Goal: Information Seeking & Learning: Learn about a topic

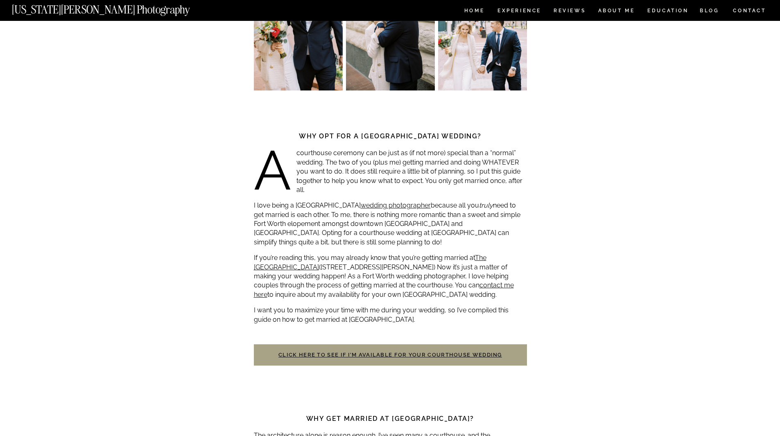
scroll to position [60, 0]
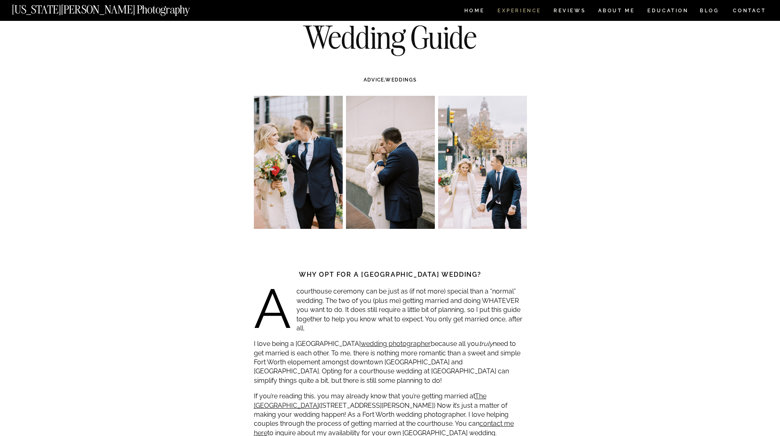
click at [527, 8] on nav "Experience" at bounding box center [518, 11] width 43 height 7
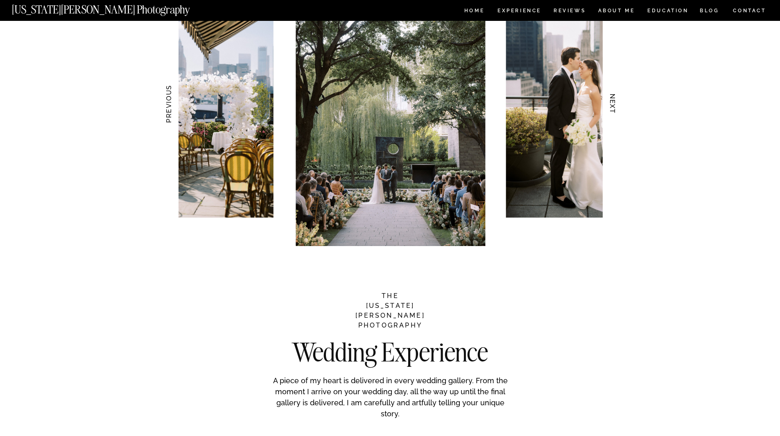
scroll to position [737, 0]
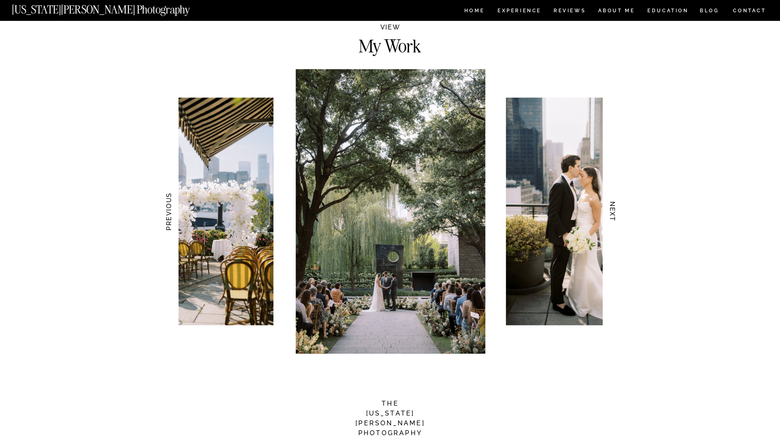
click at [614, 207] on h3 "NEXT" at bounding box center [612, 212] width 9 height 52
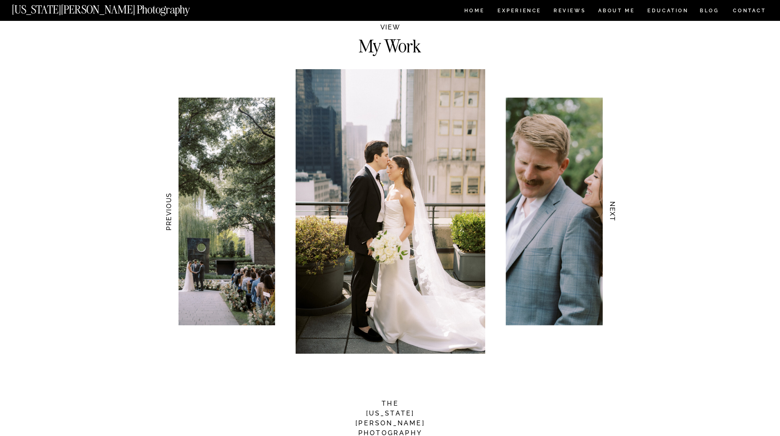
click at [613, 206] on h3 "NEXT" at bounding box center [612, 212] width 9 height 52
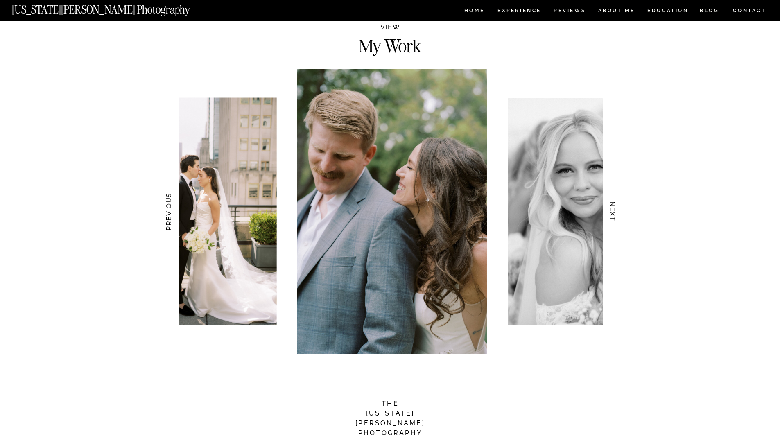
click at [613, 206] on h3 "NEXT" at bounding box center [612, 212] width 9 height 52
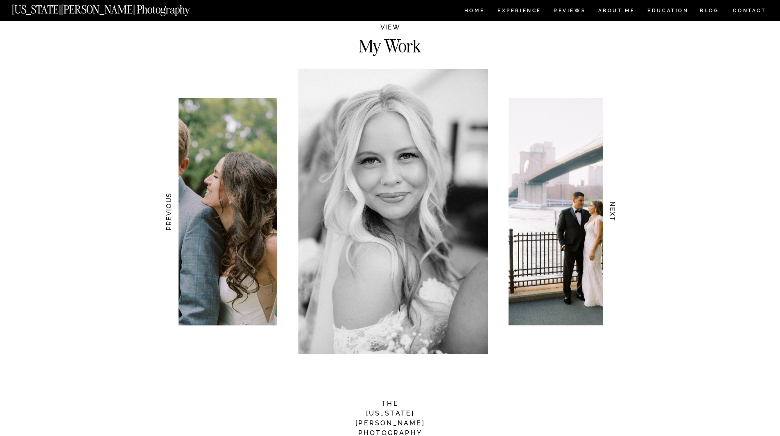
click at [613, 206] on h3 "NEXT" at bounding box center [612, 212] width 9 height 52
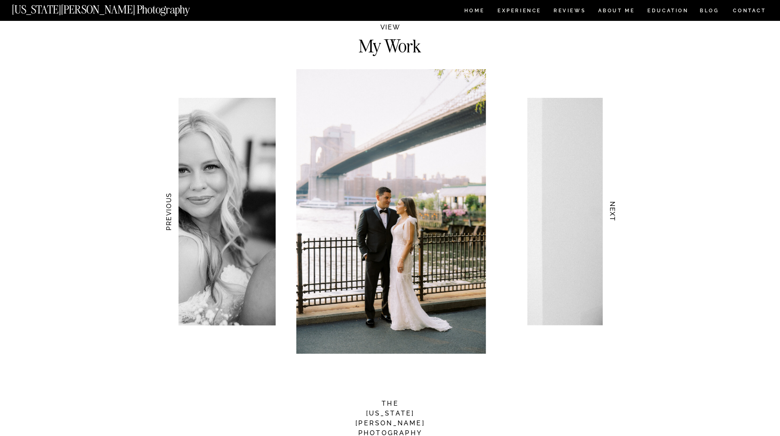
click at [613, 206] on h3 "NEXT" at bounding box center [612, 212] width 9 height 52
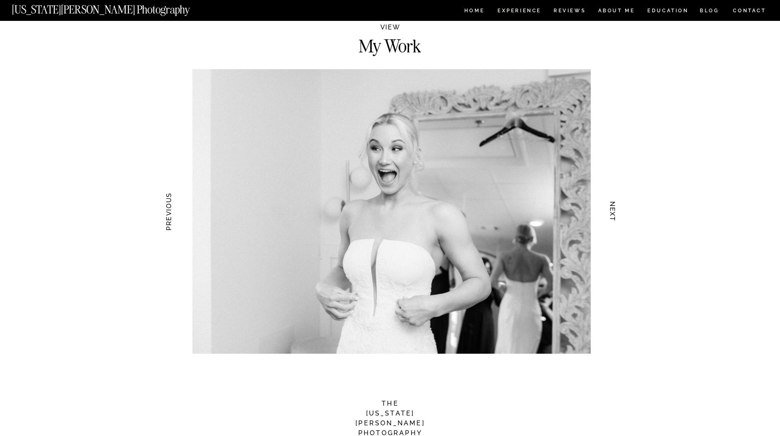
click at [613, 206] on h3 "NEXT" at bounding box center [612, 212] width 9 height 52
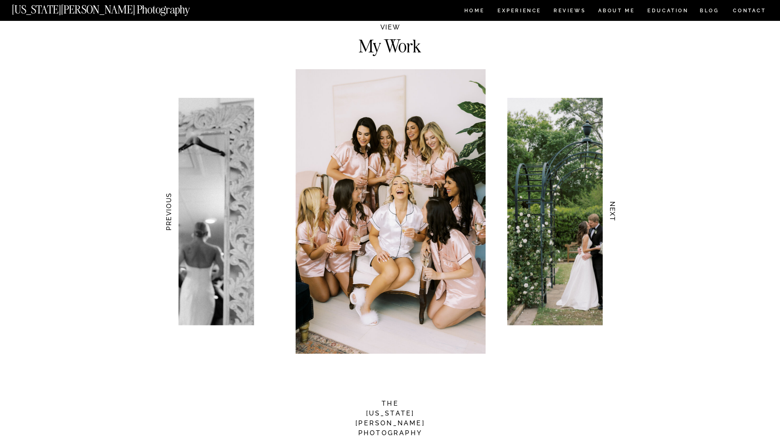
click at [613, 206] on h3 "NEXT" at bounding box center [612, 212] width 9 height 52
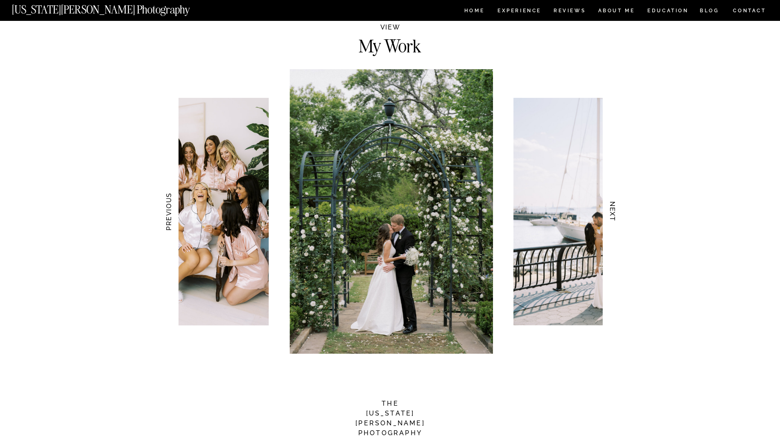
click at [613, 206] on h3 "NEXT" at bounding box center [612, 212] width 9 height 52
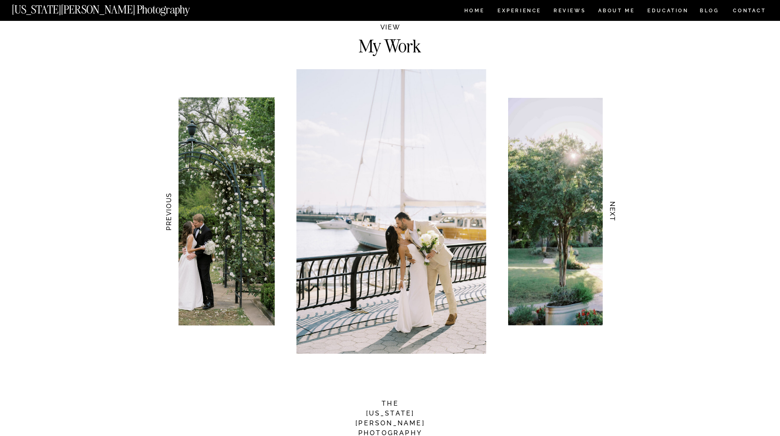
click at [613, 206] on h3 "NEXT" at bounding box center [612, 212] width 9 height 52
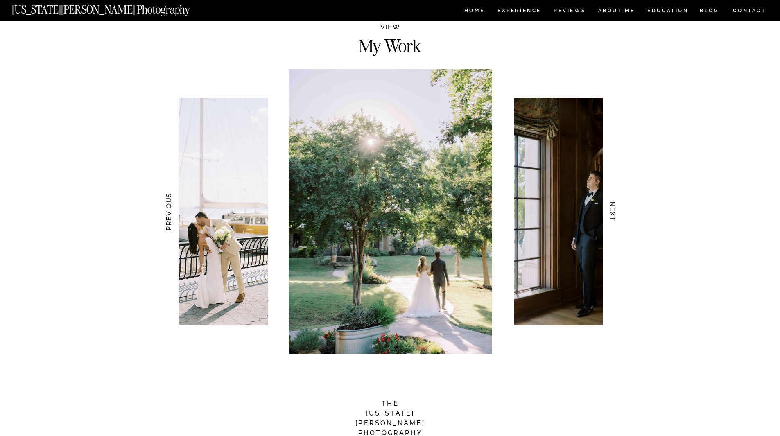
click at [613, 206] on h3 "NEXT" at bounding box center [612, 212] width 9 height 52
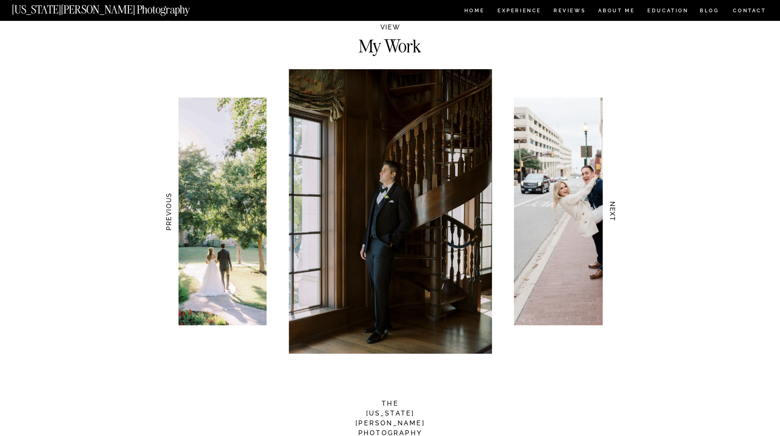
click at [613, 206] on h3 "NEXT" at bounding box center [612, 212] width 9 height 52
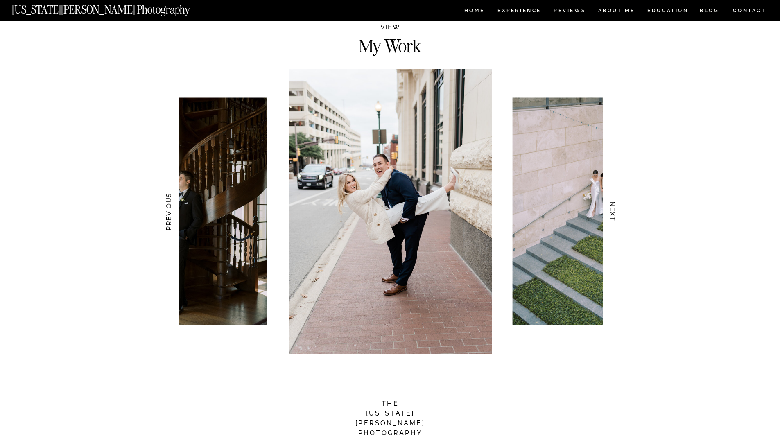
click at [613, 206] on h3 "NEXT" at bounding box center [612, 212] width 9 height 52
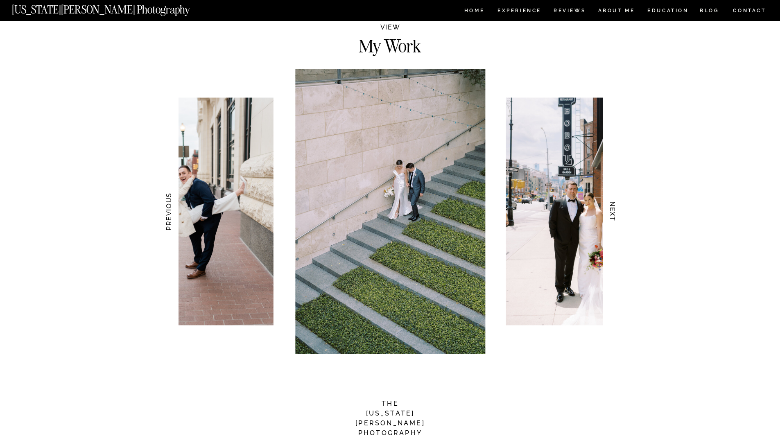
click at [613, 206] on h3 "NEXT" at bounding box center [612, 212] width 9 height 52
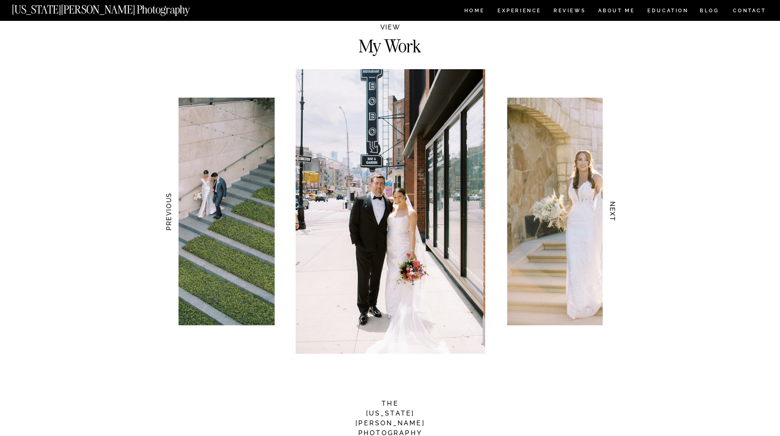
click at [613, 206] on h3 "NEXT" at bounding box center [612, 212] width 9 height 52
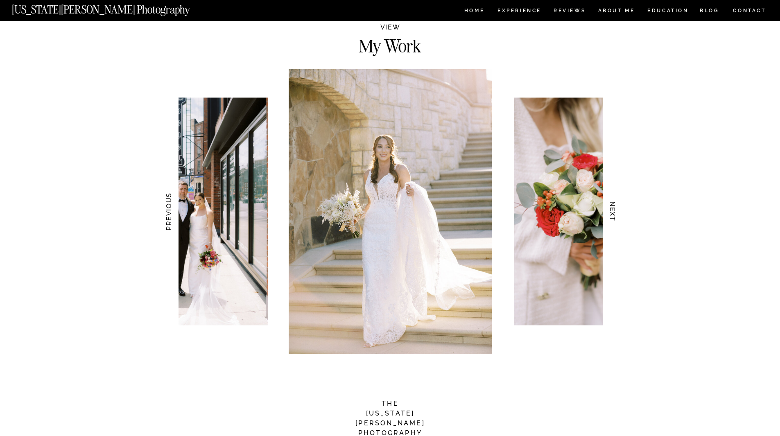
click at [613, 206] on h3 "NEXT" at bounding box center [612, 212] width 9 height 52
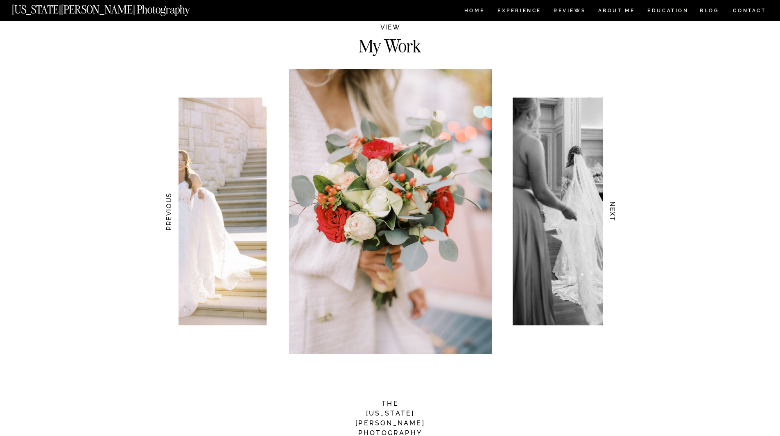
click at [613, 206] on h3 "NEXT" at bounding box center [612, 212] width 9 height 52
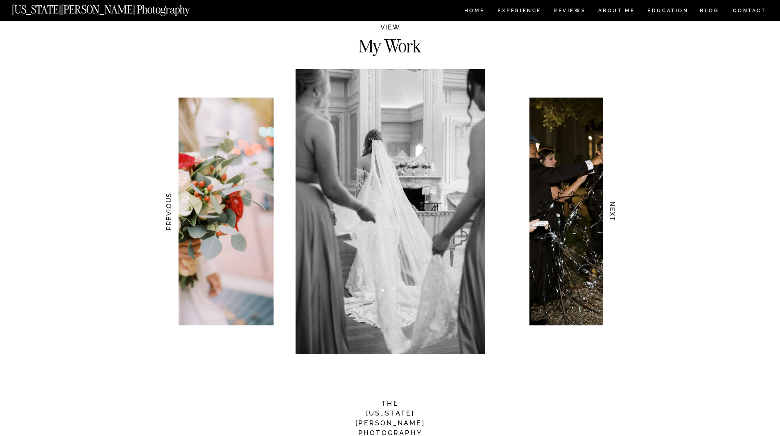
click at [612, 206] on h3 "NEXT" at bounding box center [612, 212] width 9 height 52
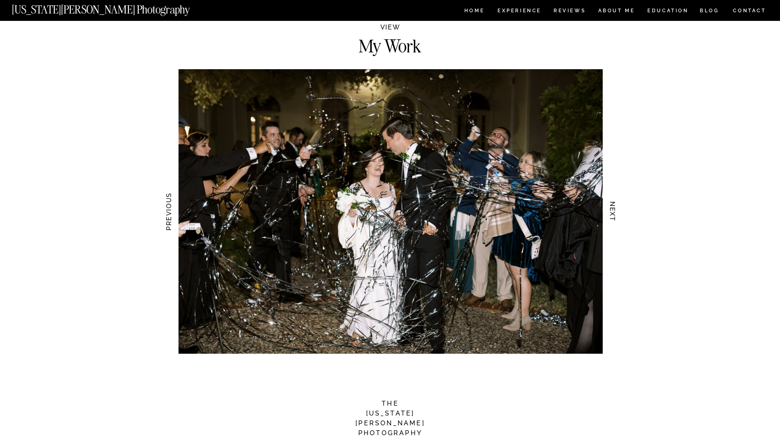
click at [612, 206] on h3 "NEXT" at bounding box center [612, 212] width 9 height 52
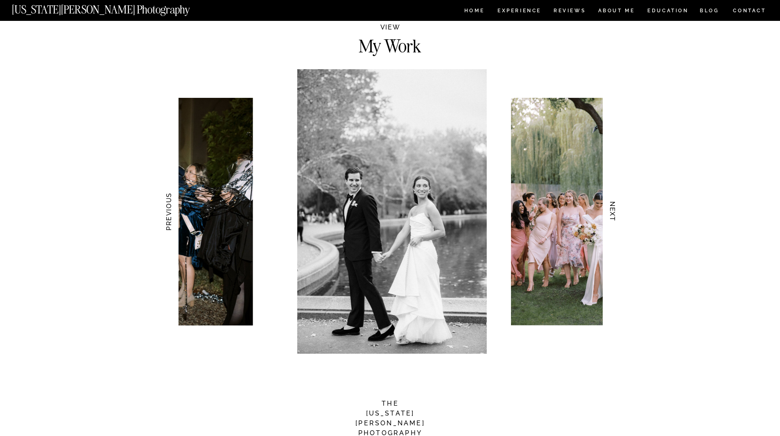
click at [612, 206] on h3 "NEXT" at bounding box center [612, 212] width 9 height 52
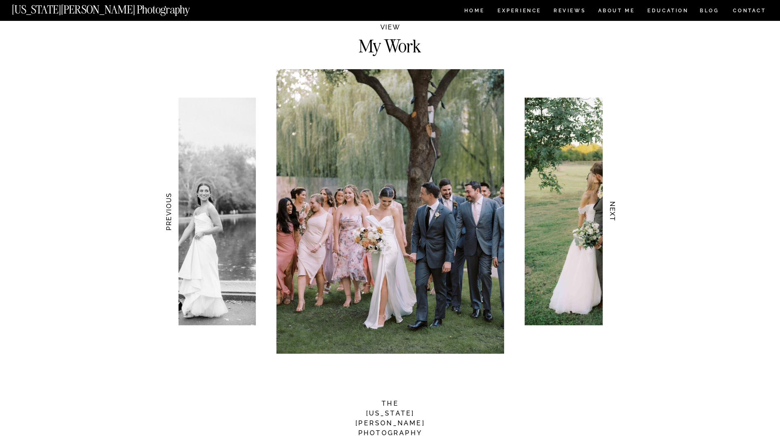
click at [612, 206] on h3 "NEXT" at bounding box center [612, 212] width 9 height 52
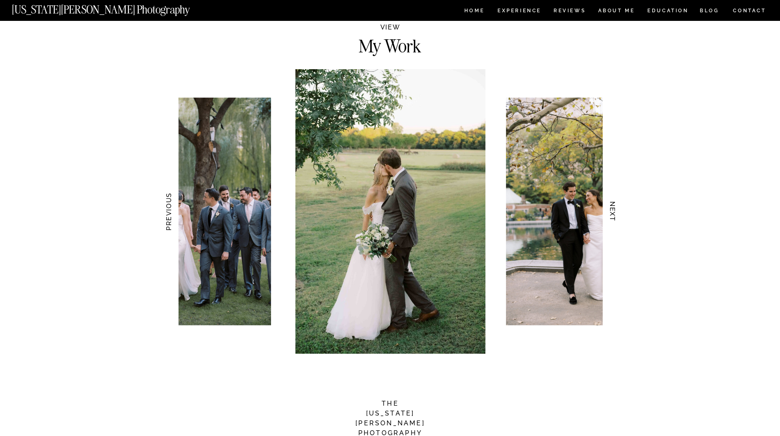
click at [612, 206] on h3 "NEXT" at bounding box center [612, 212] width 9 height 52
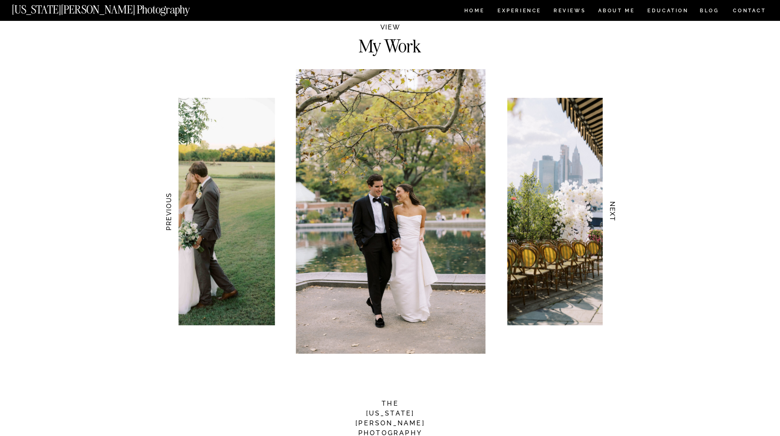
click at [612, 206] on h3 "NEXT" at bounding box center [612, 212] width 9 height 52
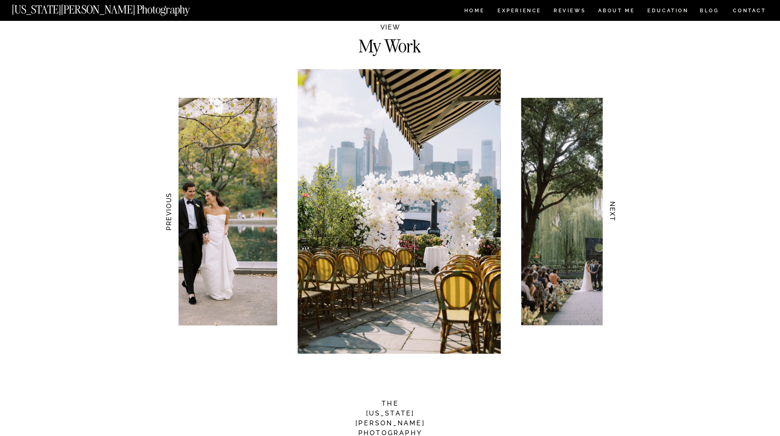
click at [612, 206] on h3 "NEXT" at bounding box center [612, 212] width 9 height 52
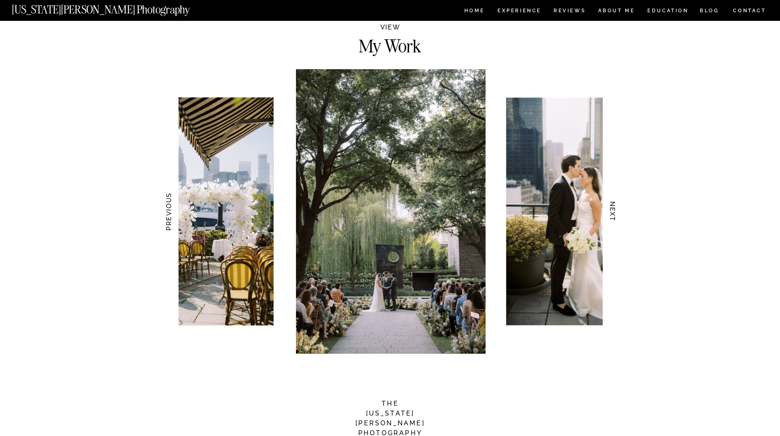
click at [612, 206] on h3 "NEXT" at bounding box center [612, 212] width 9 height 52
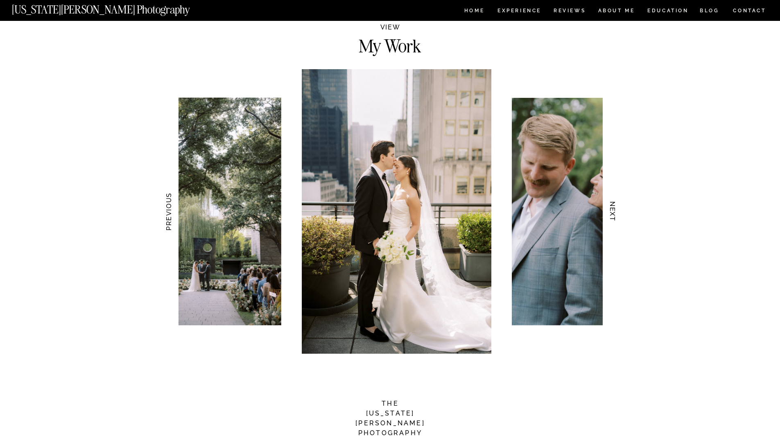
click at [612, 206] on h3 "NEXT" at bounding box center [612, 212] width 9 height 52
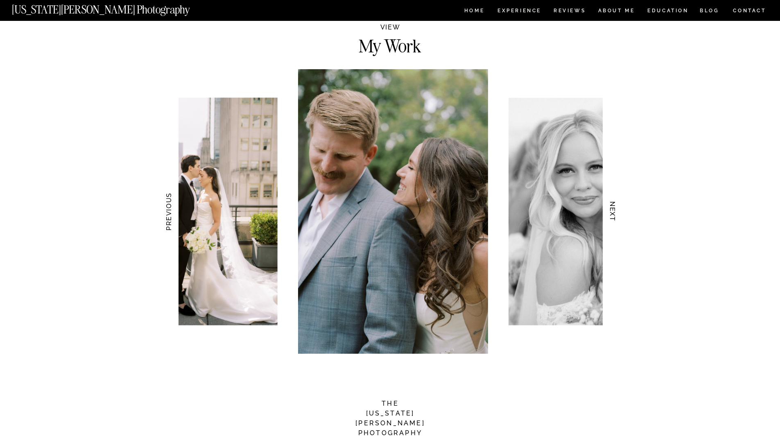
click at [612, 206] on h3 "NEXT" at bounding box center [612, 212] width 9 height 52
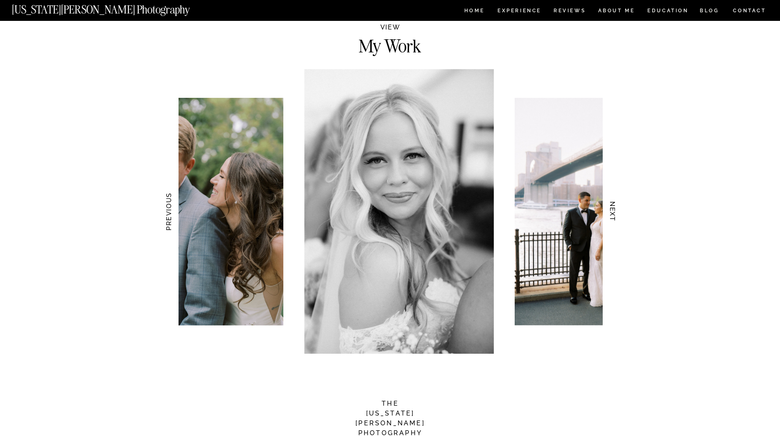
click at [610, 206] on h3 "NEXT" at bounding box center [612, 212] width 9 height 52
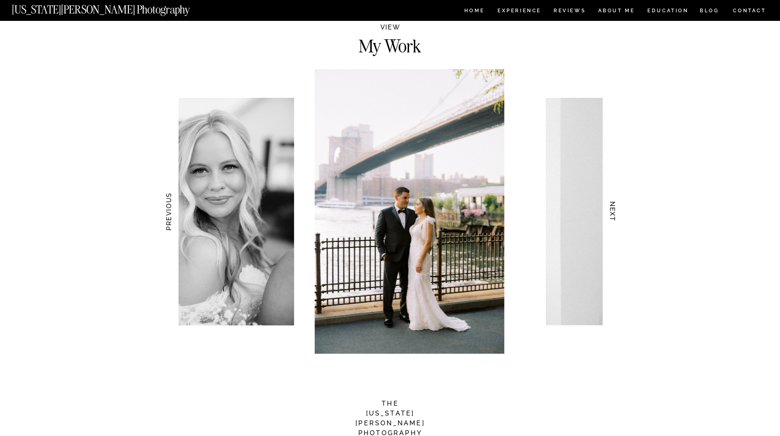
click at [610, 206] on h3 "NEXT" at bounding box center [612, 212] width 9 height 52
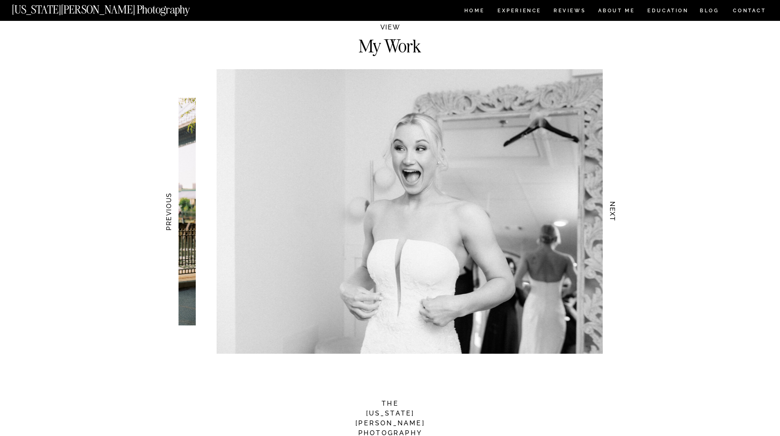
click at [610, 206] on h3 "NEXT" at bounding box center [612, 212] width 9 height 52
